Goal: Information Seeking & Learning: Check status

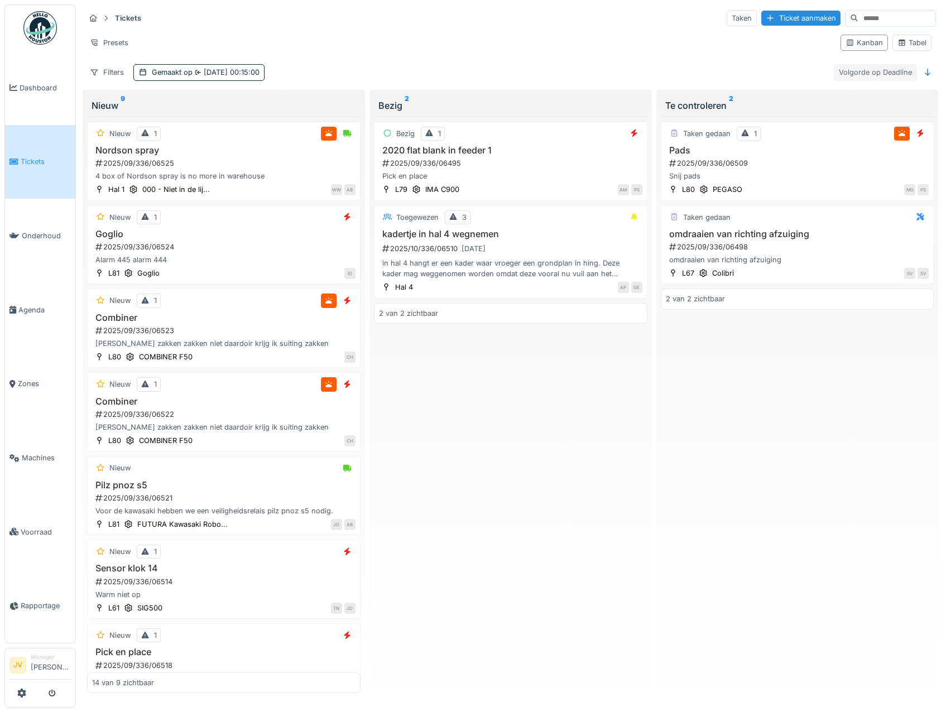
scroll to position [653, 0]
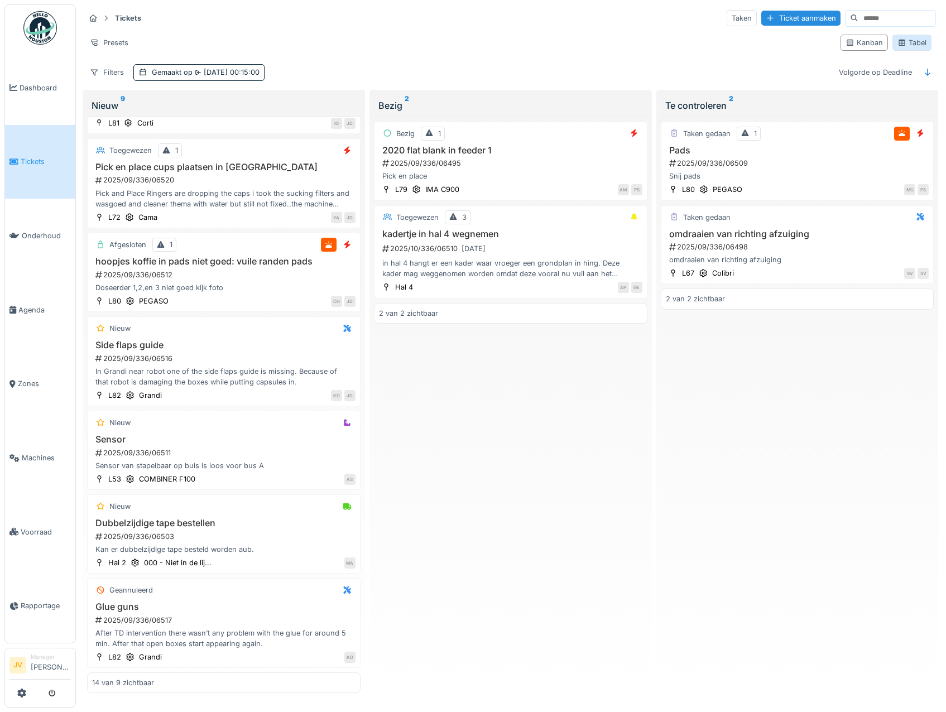
click at [902, 44] on div "Tabel" at bounding box center [912, 42] width 29 height 11
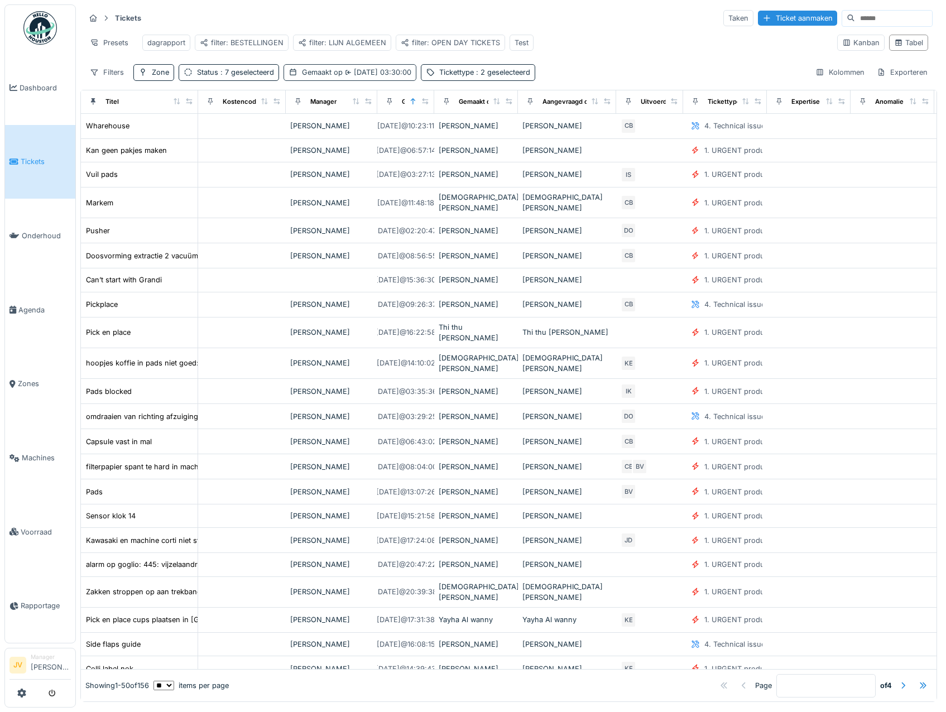
click at [343, 76] on span "12-9-2025 03:30:00" at bounding box center [377, 72] width 69 height 8
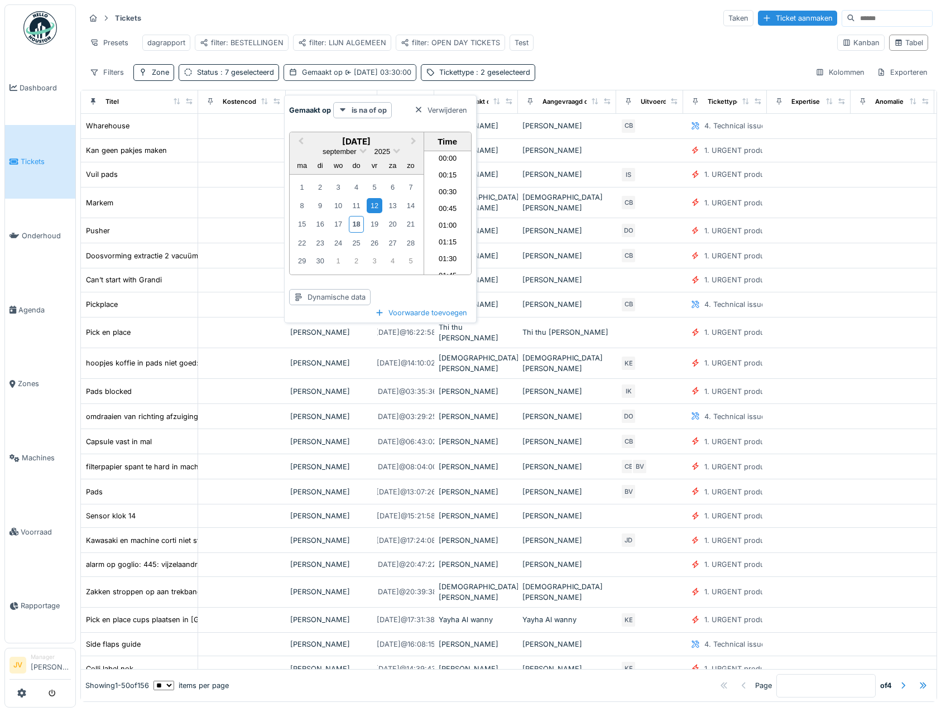
scroll to position [181, 0]
click at [361, 226] on div "18" at bounding box center [356, 224] width 15 height 16
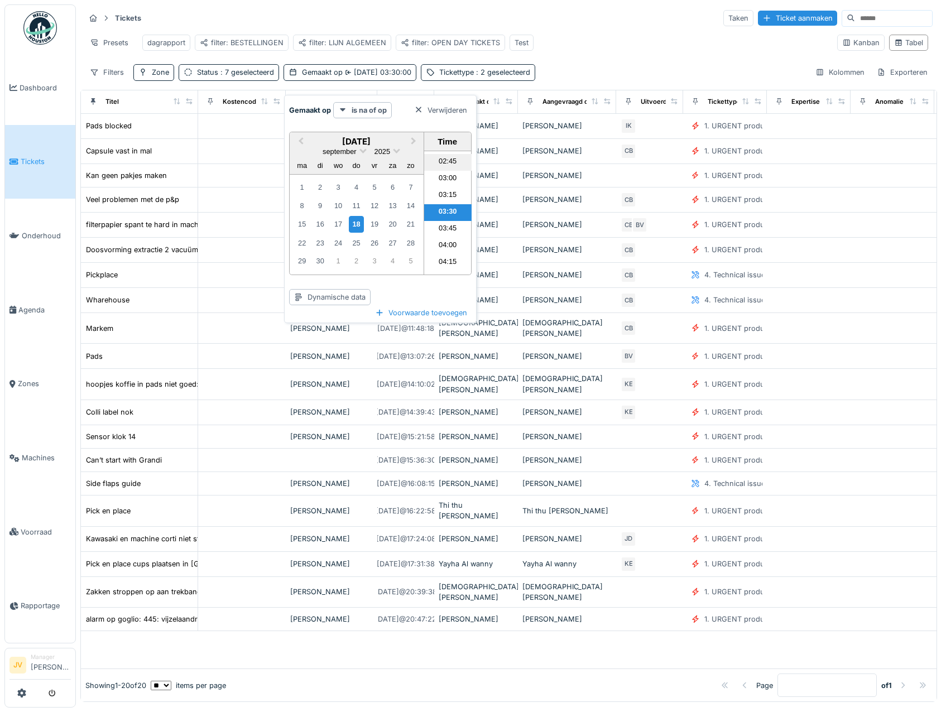
click at [446, 157] on li "02:45" at bounding box center [447, 162] width 47 height 17
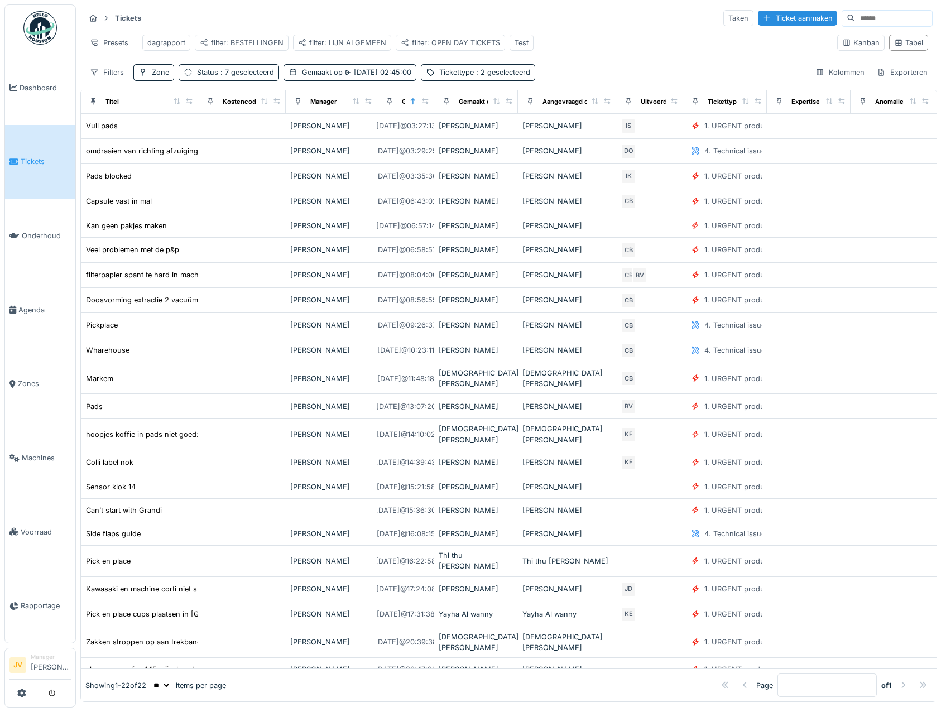
click at [638, 45] on div "Presets dagrapport filter: BESTELLINGEN filter: LIJN ALGEMEEN filter: OPEN DAY …" at bounding box center [457, 42] width 744 height 25
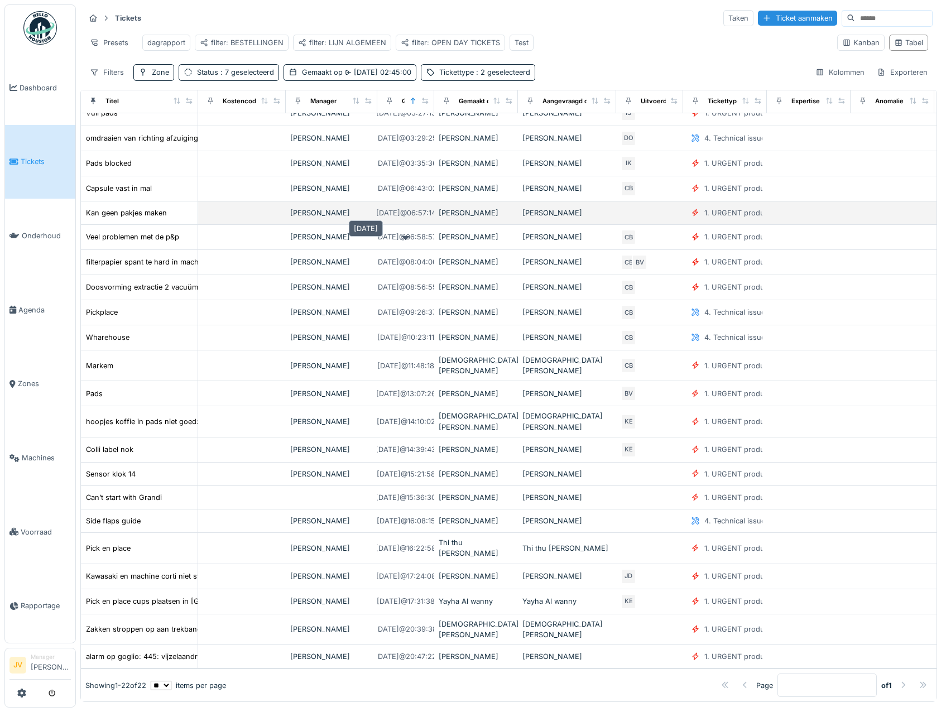
scroll to position [3, 0]
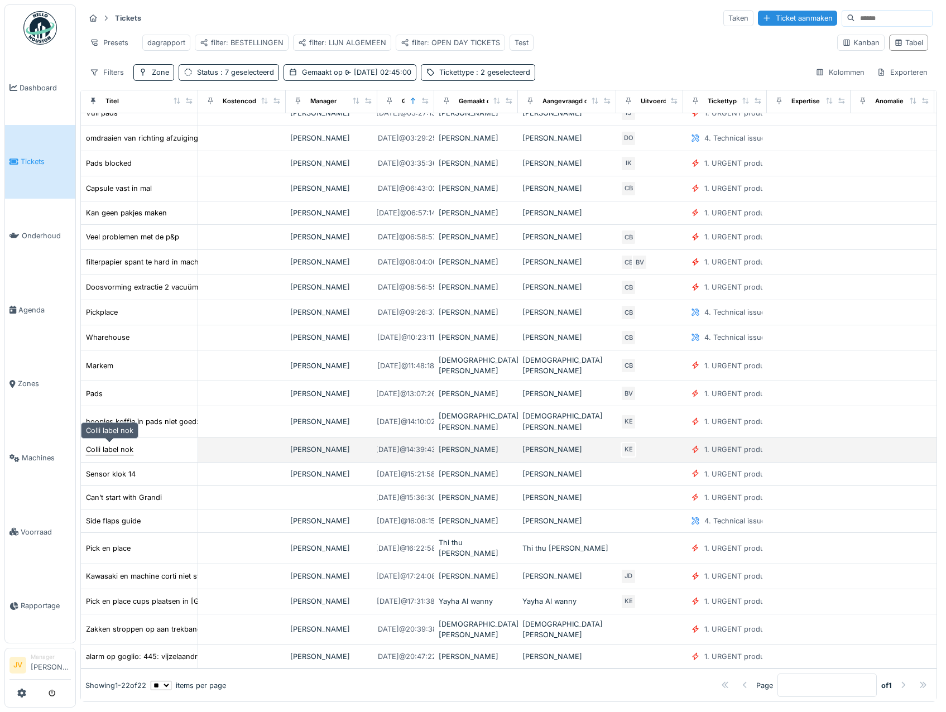
click at [123, 445] on div "Colli label nok" at bounding box center [109, 449] width 47 height 11
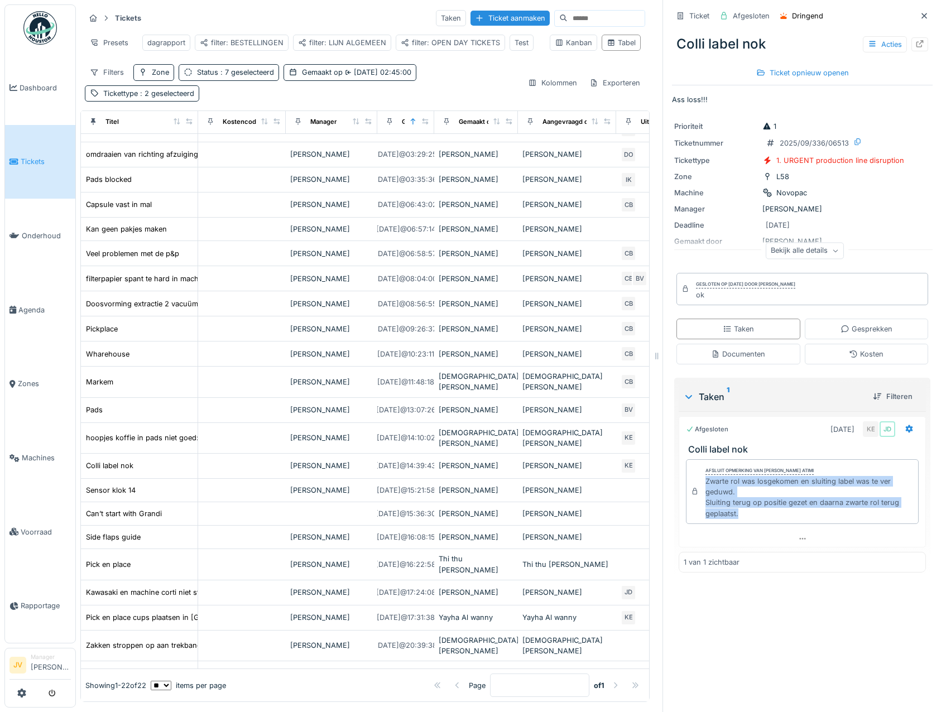
drag, startPoint x: 696, startPoint y: 482, endPoint x: 737, endPoint y: 518, distance: 54.6
click at [737, 518] on div "Afsluit opmerking van Karim El atimi Zwarte rol was losgekomen en sluiting labe…" at bounding box center [802, 491] width 233 height 65
copy div "Zwarte rol was losgekomen en sluiting label was te ver geduwd. Sluiting terug o…"
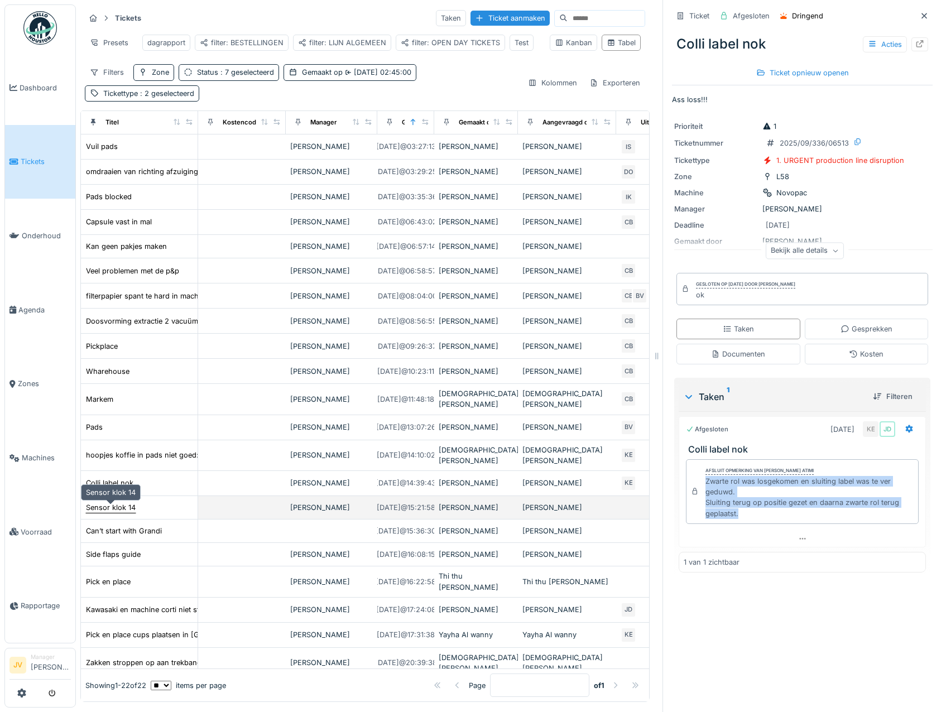
click at [121, 509] on div "Sensor klok 14" at bounding box center [111, 507] width 50 height 11
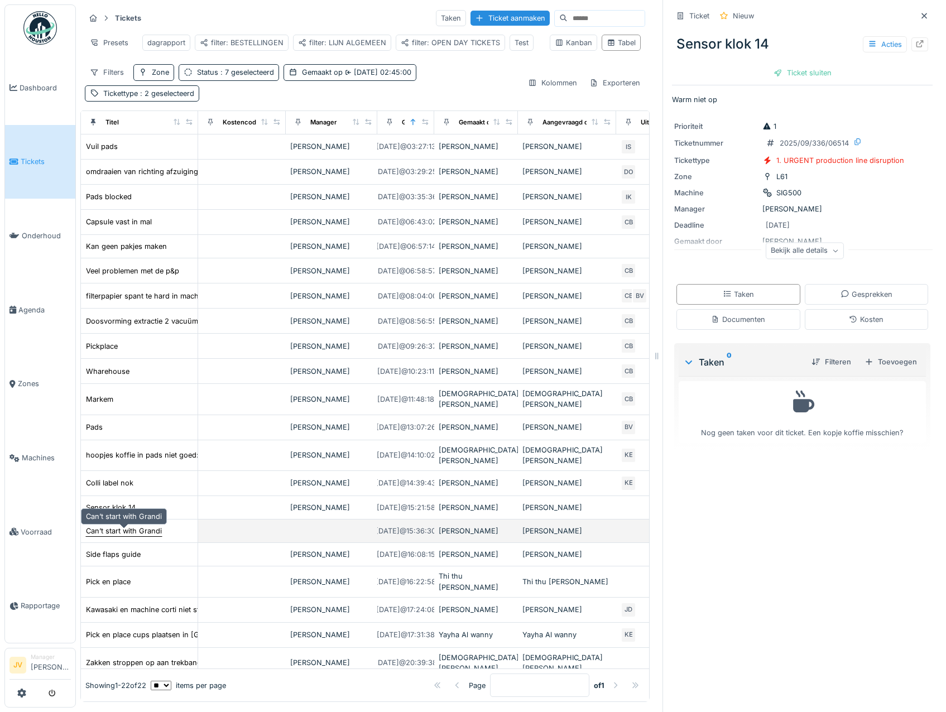
click at [130, 535] on div "Can’t start with Grandi" at bounding box center [124, 531] width 76 height 11
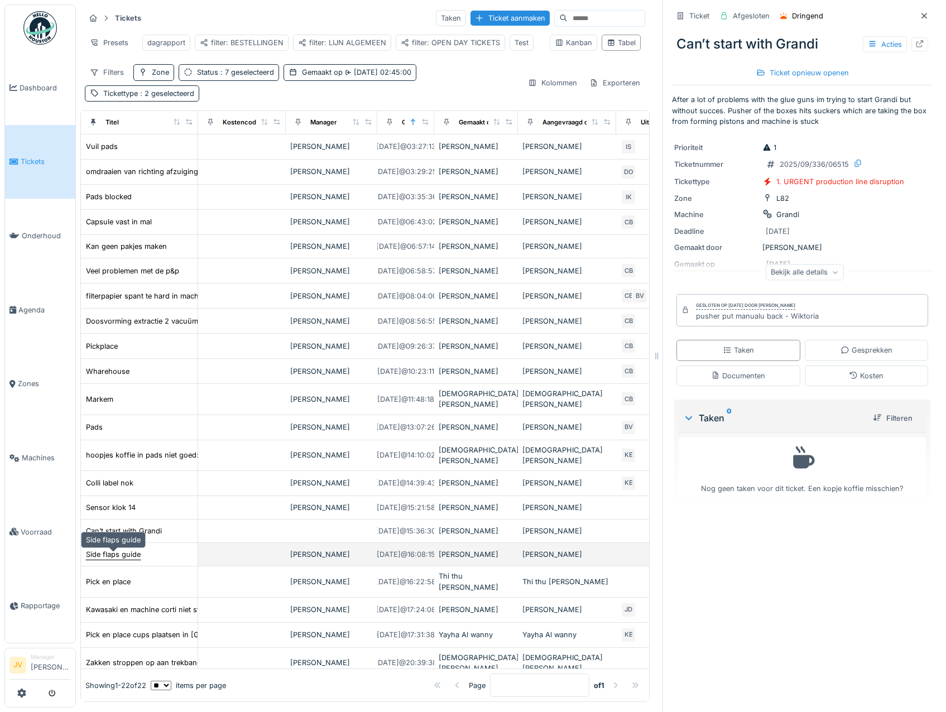
click at [130, 557] on div "Side flaps guide" at bounding box center [113, 554] width 55 height 11
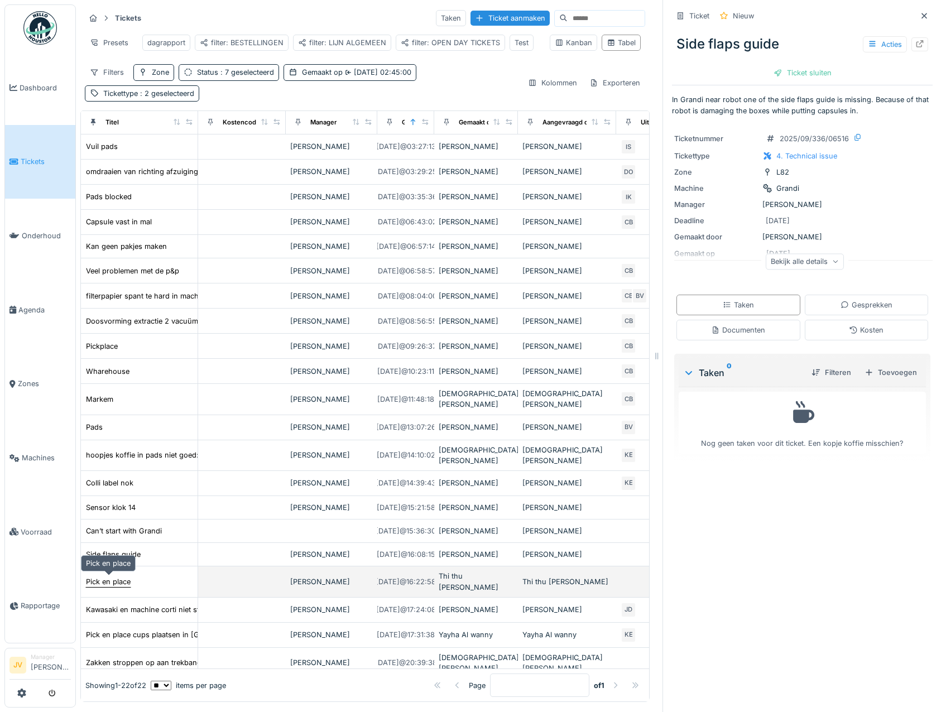
click at [129, 581] on div "Pick en place" at bounding box center [108, 582] width 45 height 11
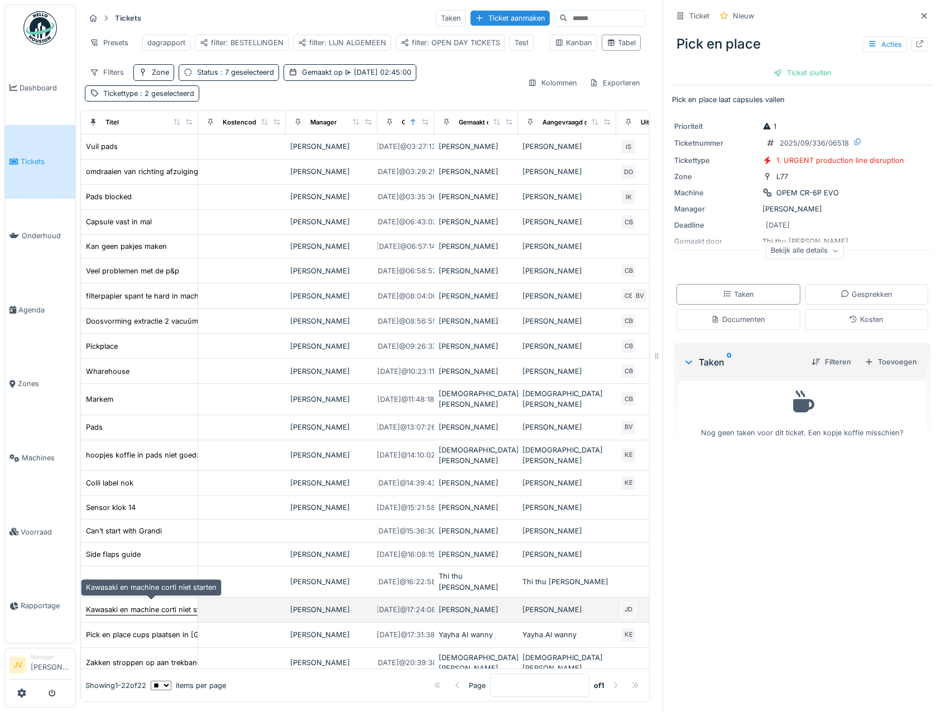
click at [128, 605] on div "Kawasaki en machine corti niet starten" at bounding box center [151, 610] width 131 height 11
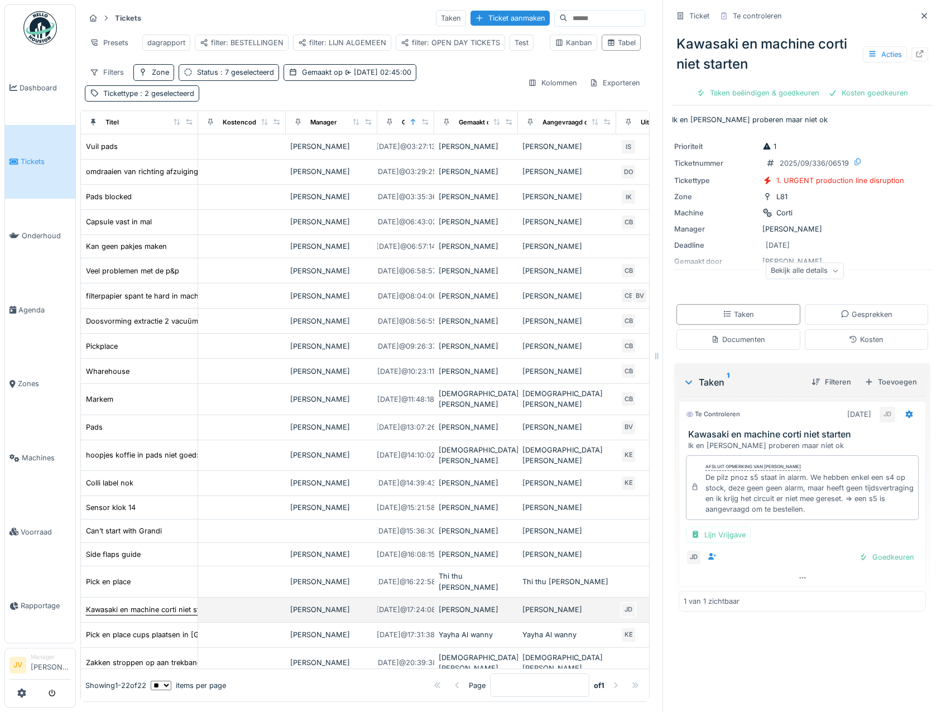
scroll to position [38, 0]
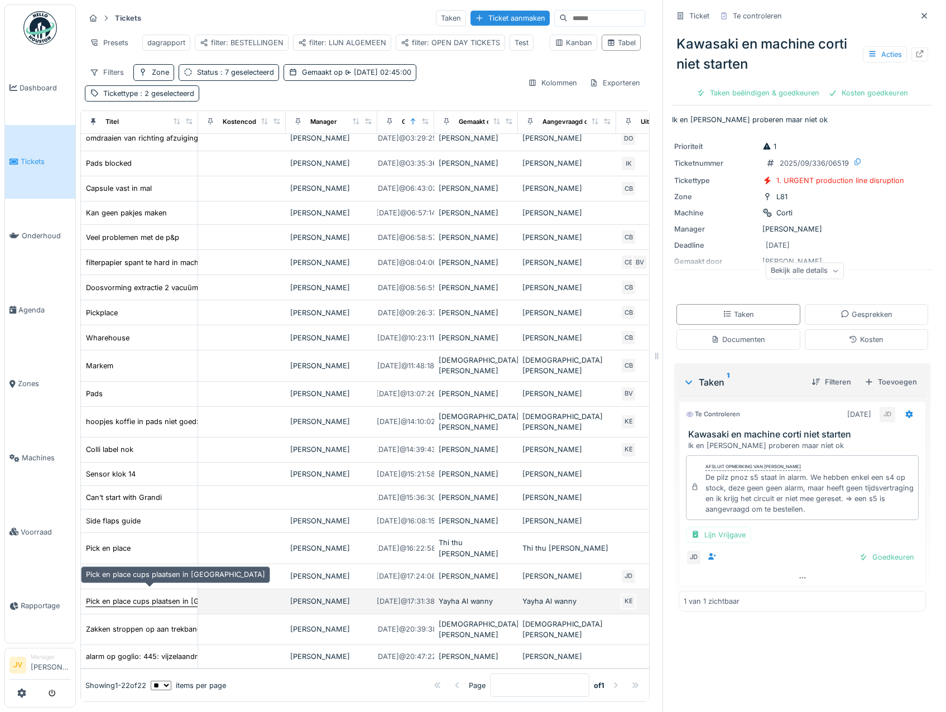
click at [175, 596] on div "Pick en place cups plaatsen in [GEOGRAPHIC_DATA]" at bounding box center [175, 601] width 179 height 11
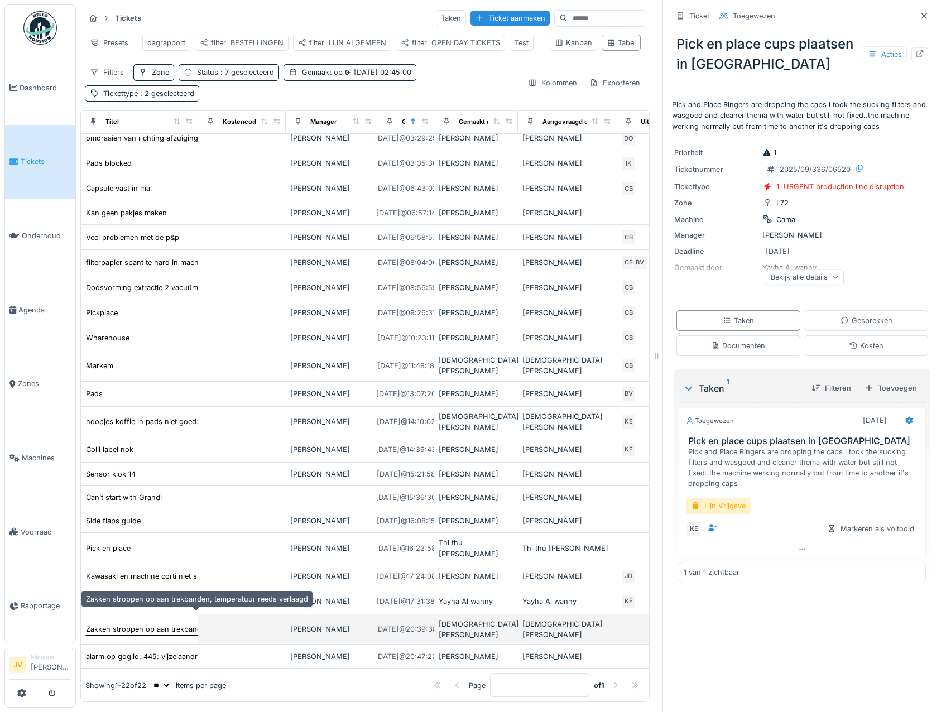
click at [175, 624] on div "Zakken stroppen op aan trekbanden, temperatuur reeds verlaagd" at bounding box center [197, 629] width 222 height 11
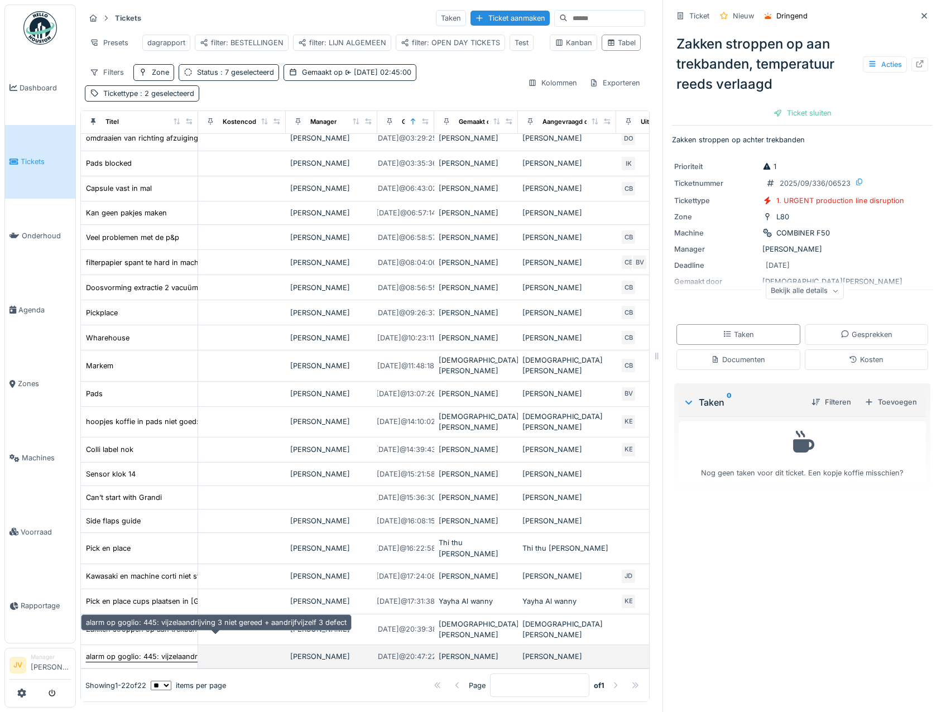
click at [176, 651] on div "alarm op goglio: 445: vijzelaandrijving 3 niet gereed + aandrijfvijzelf 3 defect" at bounding box center [216, 656] width 261 height 11
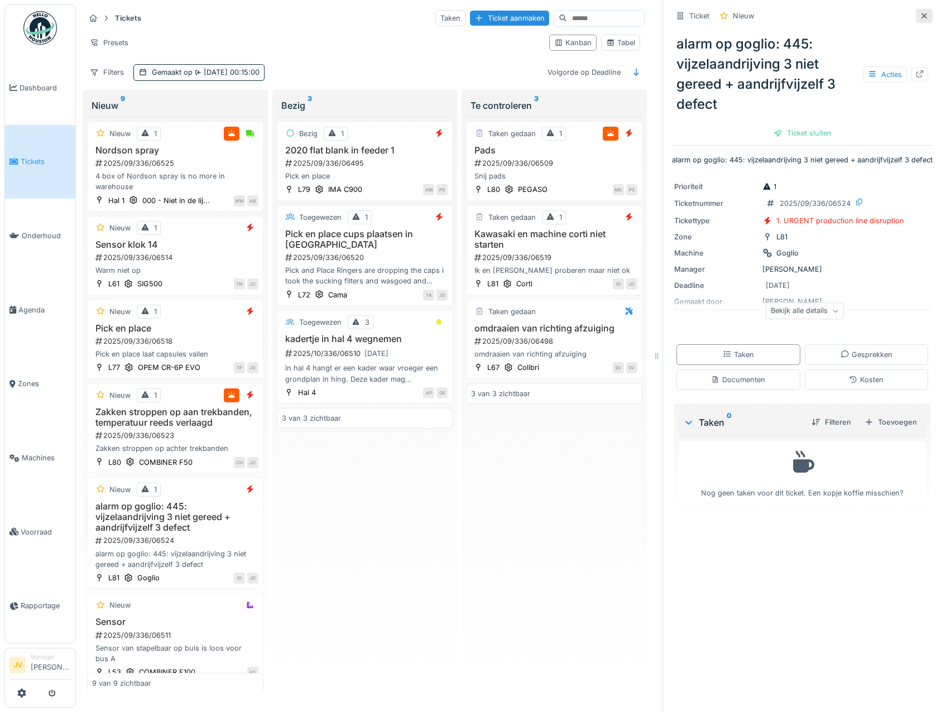
click at [920, 17] on icon at bounding box center [924, 15] width 9 height 7
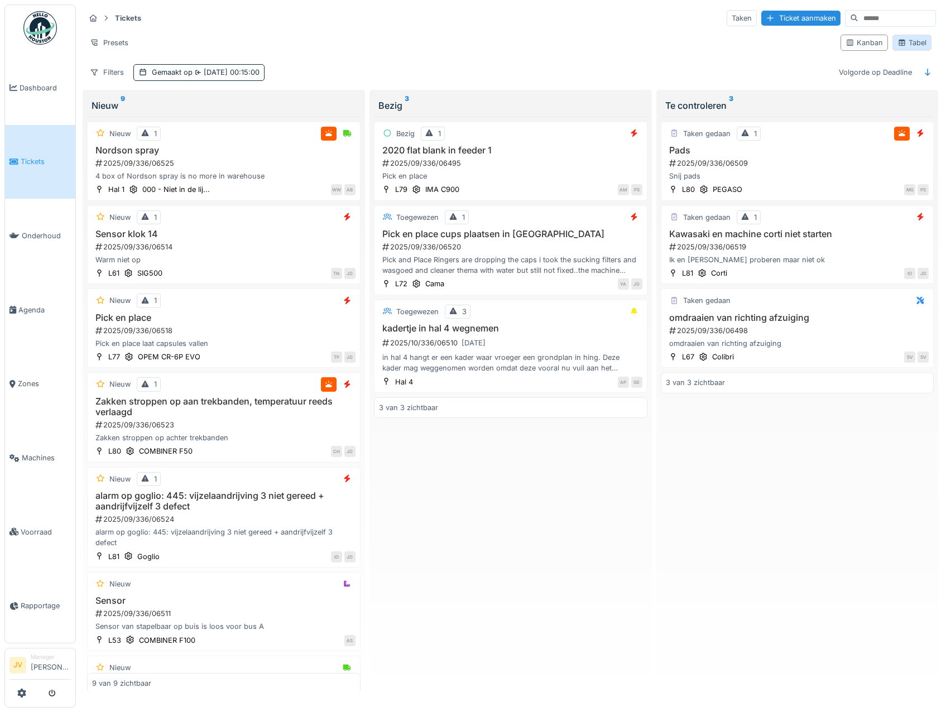
click at [908, 39] on div "Tabel" at bounding box center [912, 42] width 29 height 11
click at [903, 43] on div "Tabel" at bounding box center [912, 42] width 29 height 11
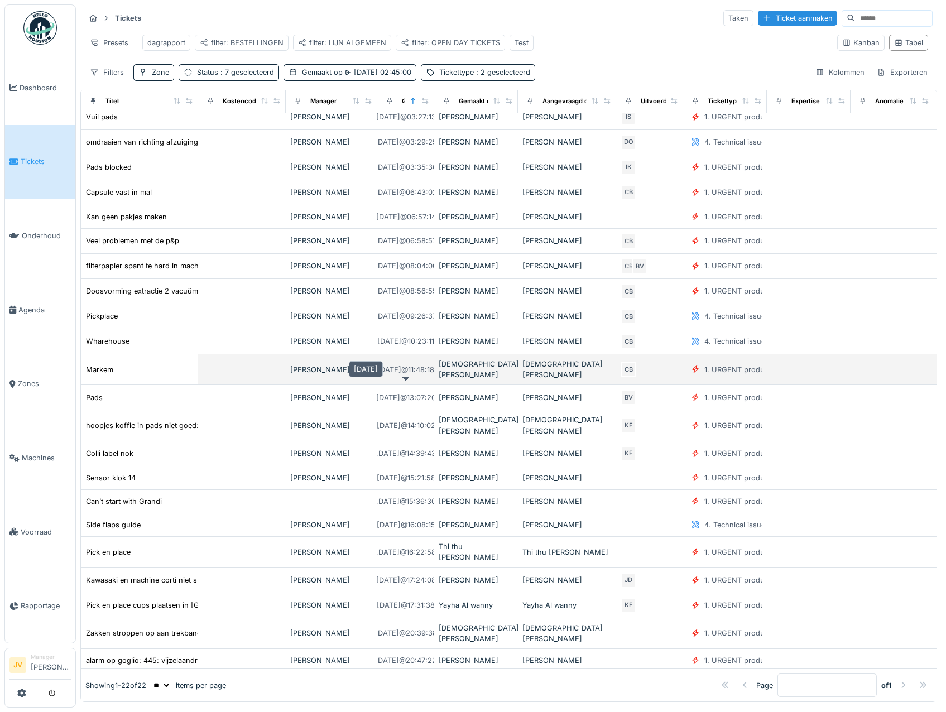
scroll to position [17, 0]
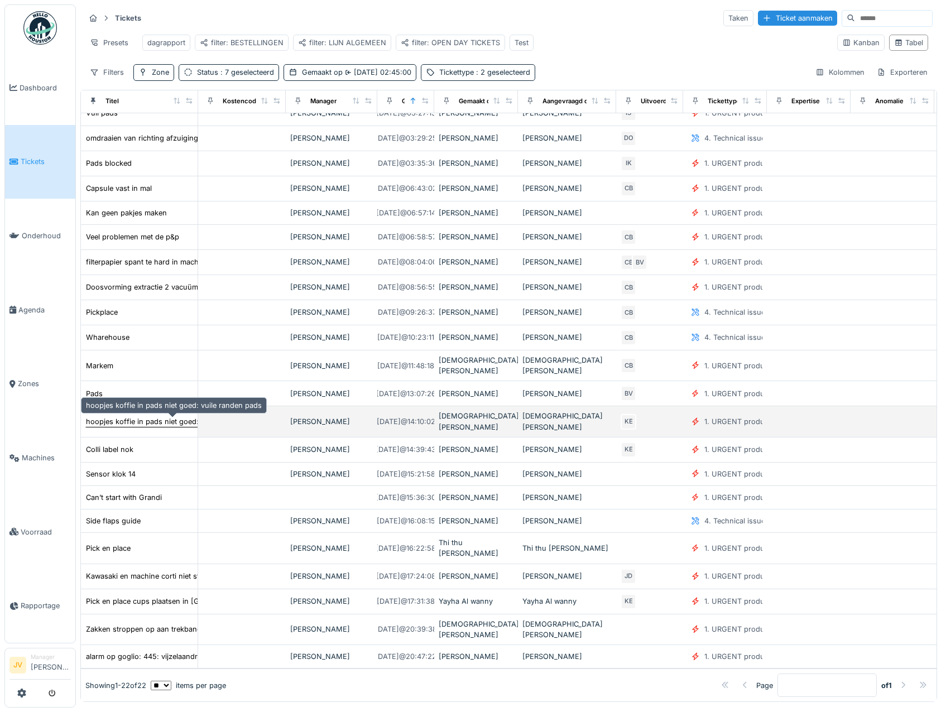
click at [143, 422] on div "hoopjes koffie in pads niet goed: vuile randen pads" at bounding box center [174, 421] width 176 height 11
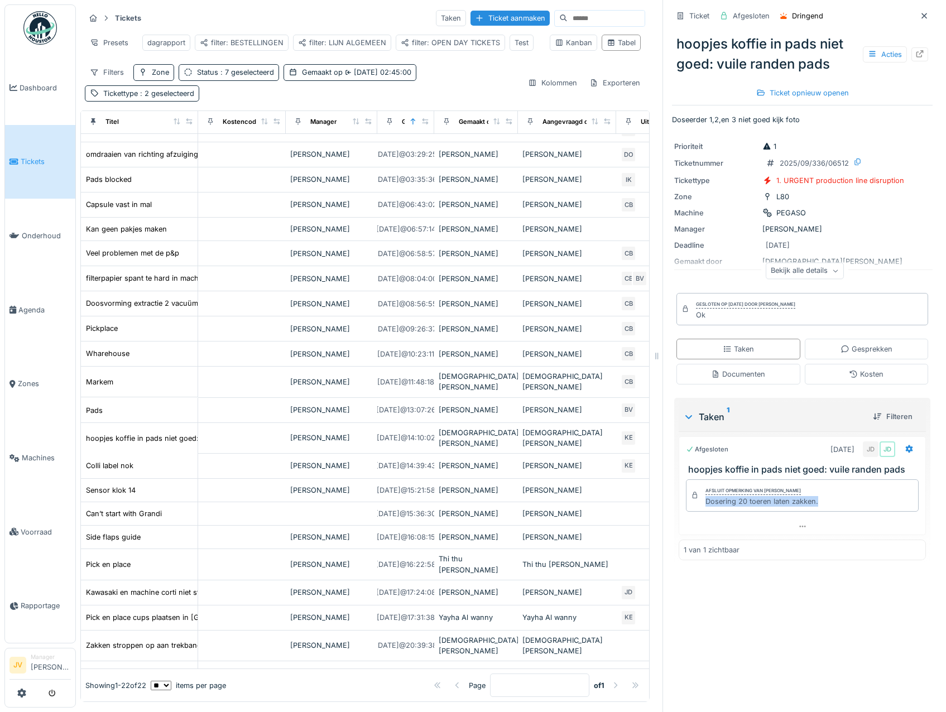
drag, startPoint x: 697, startPoint y: 503, endPoint x: 825, endPoint y: 514, distance: 128.3
click at [825, 514] on div "Afsluit opmerking van Jasper De wit Dosering 20 toeren laten zakken." at bounding box center [802, 497] width 247 height 44
copy div "Dosering 20 toeren laten zakken."
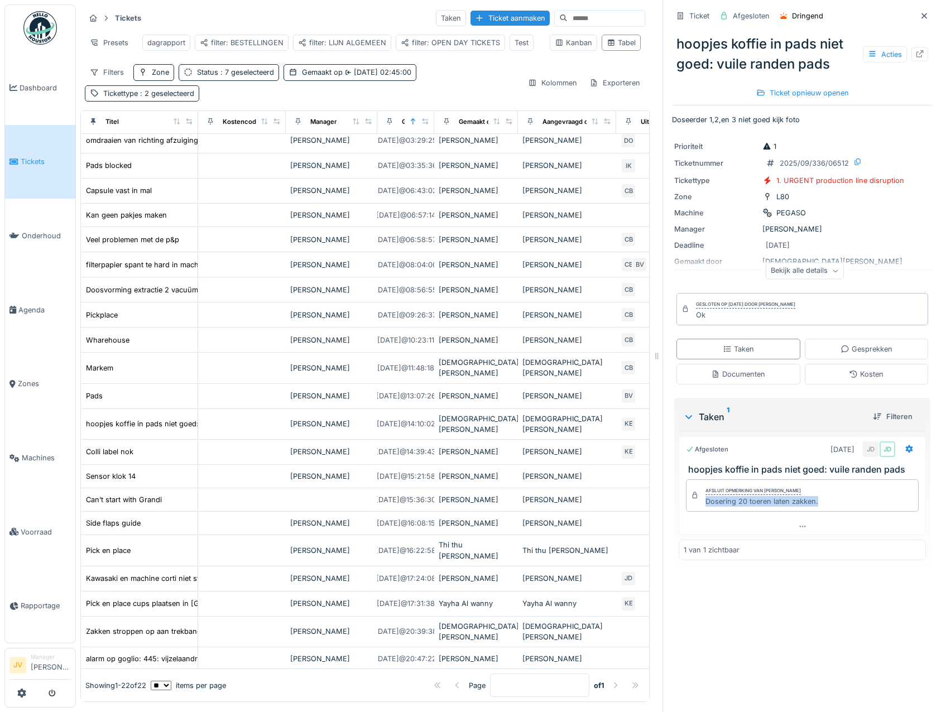
scroll to position [38, 0]
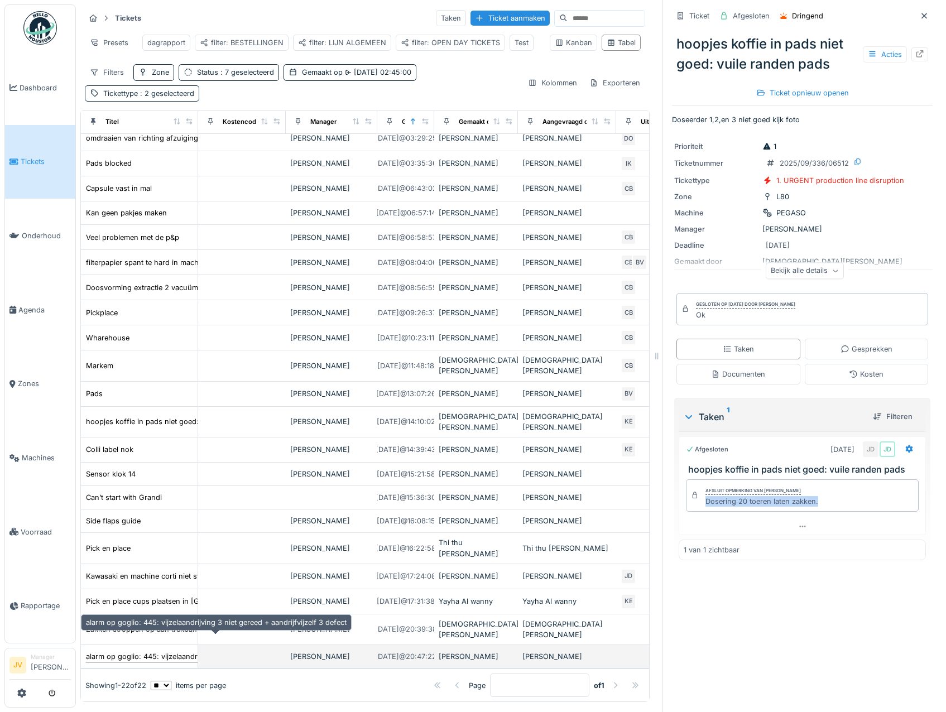
click at [134, 651] on div "alarm op goglio: 445: vijzelaandrijving 3 niet gereed + aandrijfvijzelf 3 defect" at bounding box center [216, 656] width 261 height 11
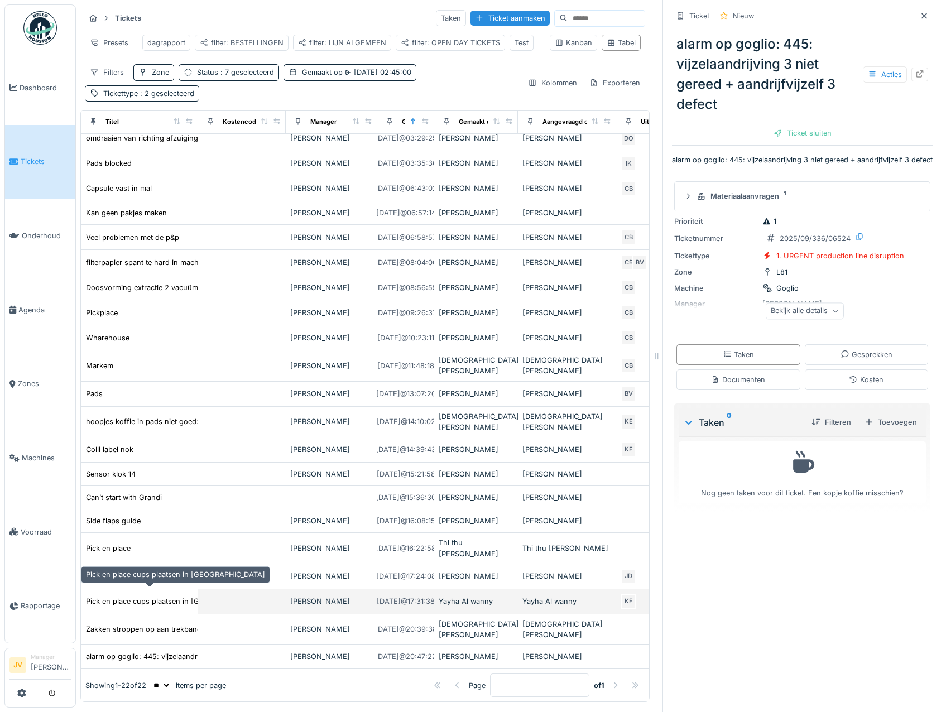
click at [169, 596] on div "Pick en place cups plaatsen in [GEOGRAPHIC_DATA]" at bounding box center [175, 601] width 179 height 11
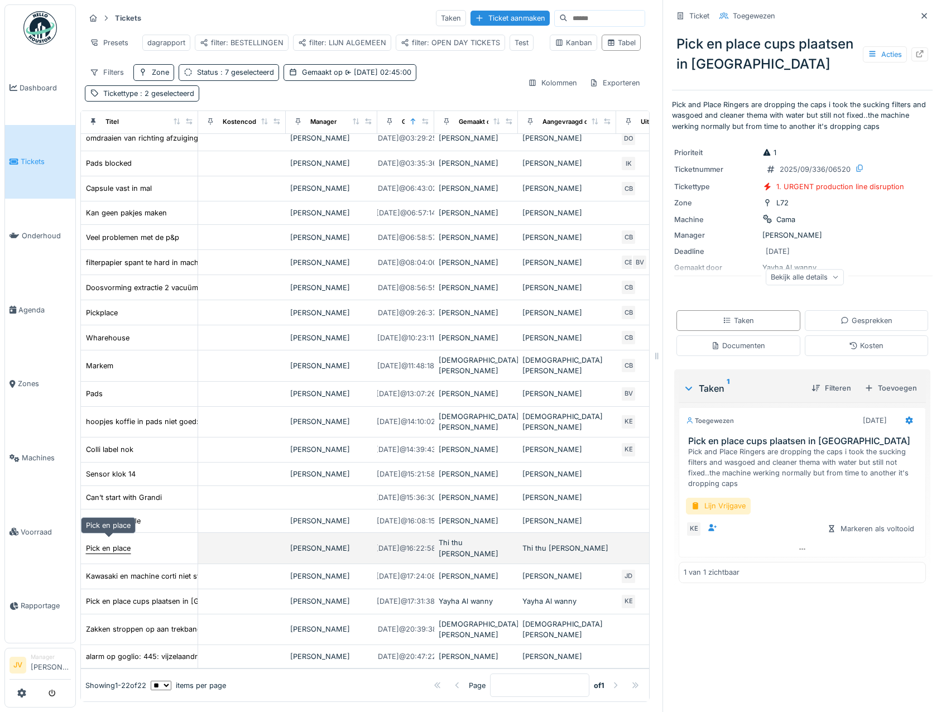
click at [115, 543] on div "Pick en place" at bounding box center [108, 548] width 45 height 11
